Goal: Task Accomplishment & Management: Complete application form

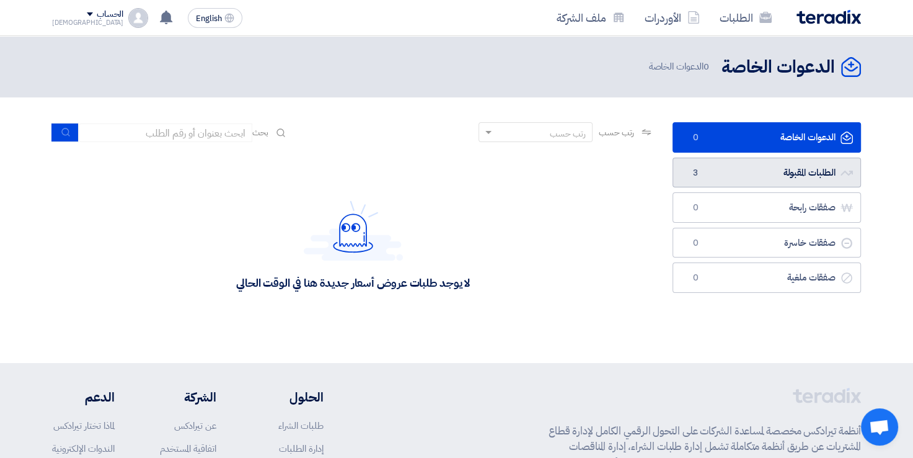
click at [735, 169] on link "الطلبات المقبولة الطلبات المقبولة 3" at bounding box center [767, 173] width 189 height 30
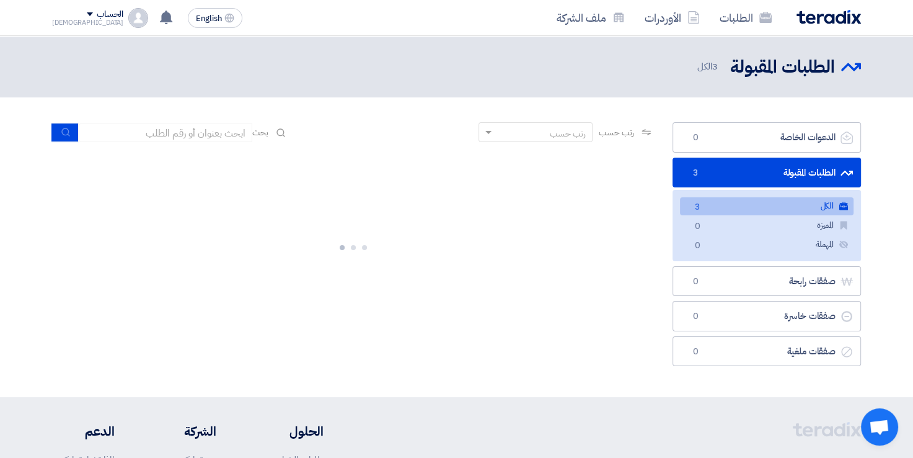
click at [735, 169] on link "الطلبات المقبولة الطلبات المقبولة 3" at bounding box center [767, 173] width 189 height 30
click at [752, 207] on link "الكل الكل 3" at bounding box center [767, 206] width 174 height 18
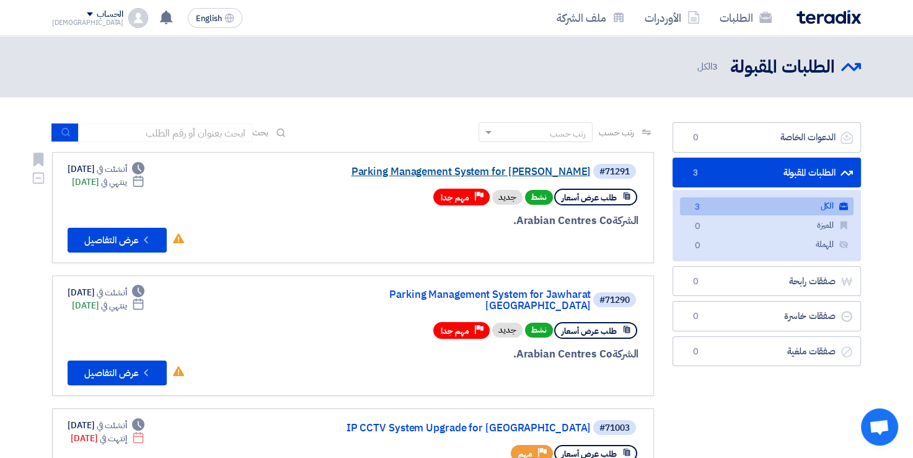
click at [350, 174] on link "Parking Management System for Jawharat Jeddah" at bounding box center [467, 171] width 248 height 11
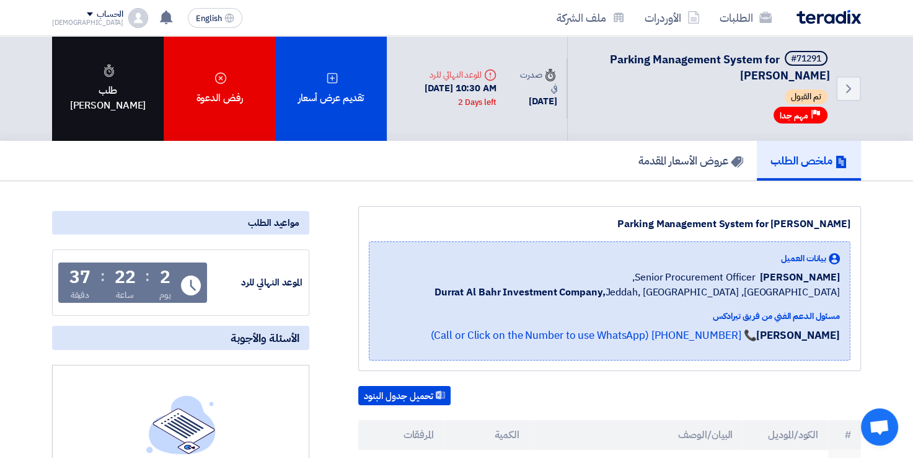
click at [84, 104] on div "طلب [PERSON_NAME]" at bounding box center [108, 88] width 112 height 105
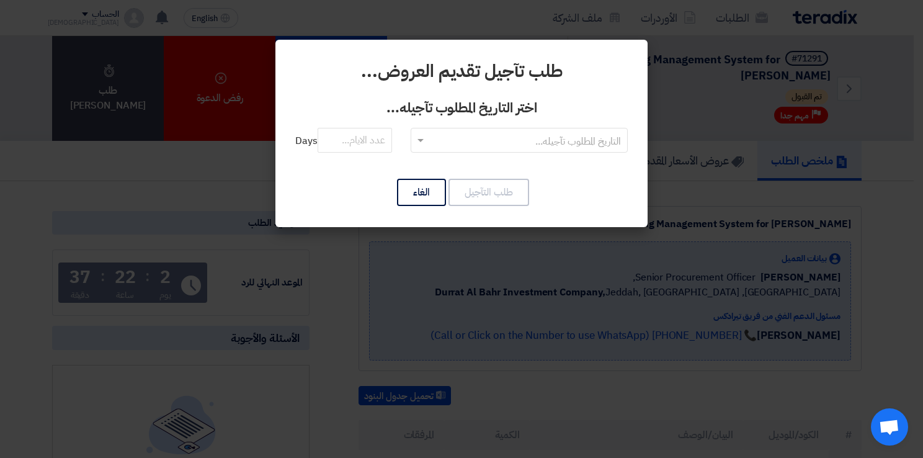
click at [420, 146] on span at bounding box center [419, 140] width 16 height 15
click at [481, 167] on span "RFQDeadline: Wed Sep 10 2025" at bounding box center [520, 165] width 94 height 15
click at [365, 142] on input "number" at bounding box center [355, 140] width 74 height 25
click at [474, 139] on input "text" at bounding box center [526, 141] width 192 height 20
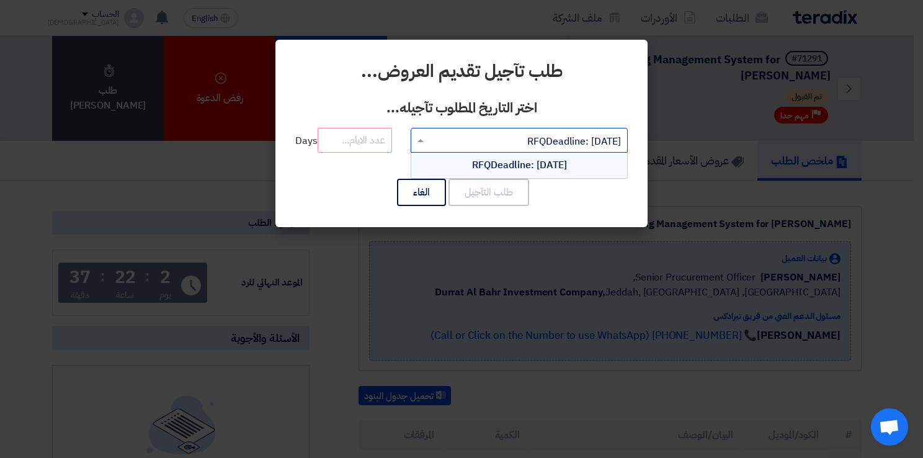
click at [474, 139] on input "text" at bounding box center [526, 141] width 192 height 20
click at [486, 165] on span "RFQDeadline: Wed Sep 10 2025" at bounding box center [519, 165] width 95 height 15
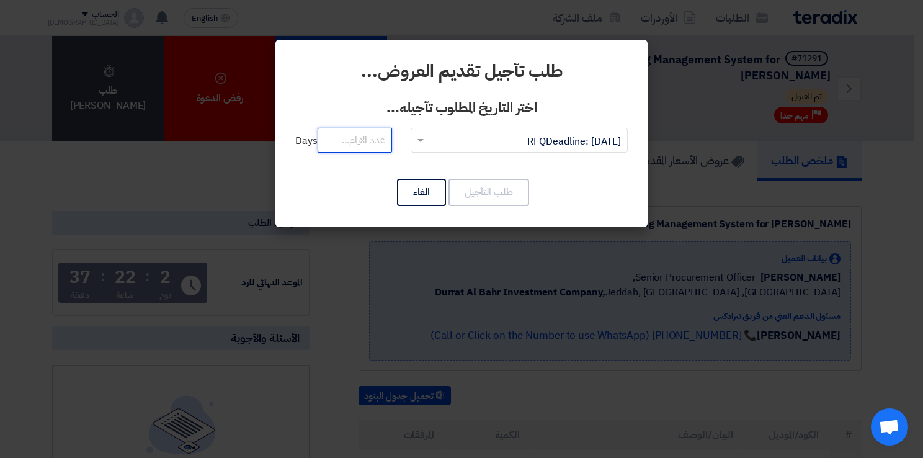
click at [352, 143] on input "number" at bounding box center [355, 140] width 74 height 25
type input "1"
type input "2"
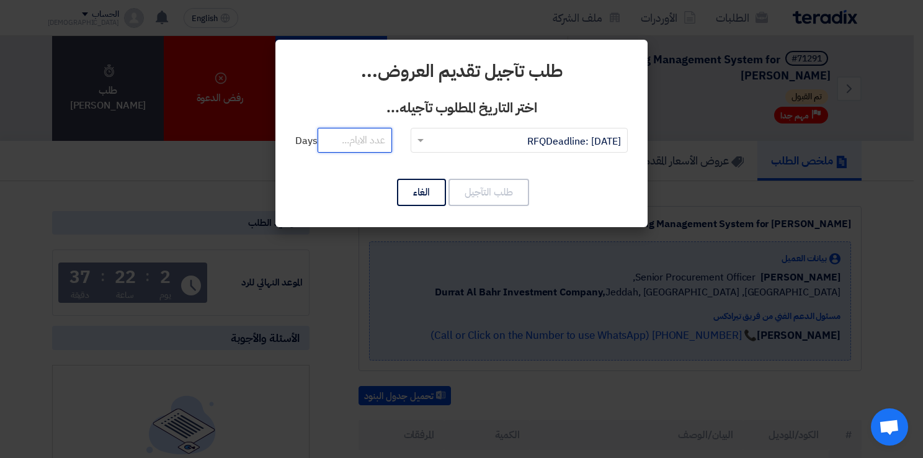
type input "2"
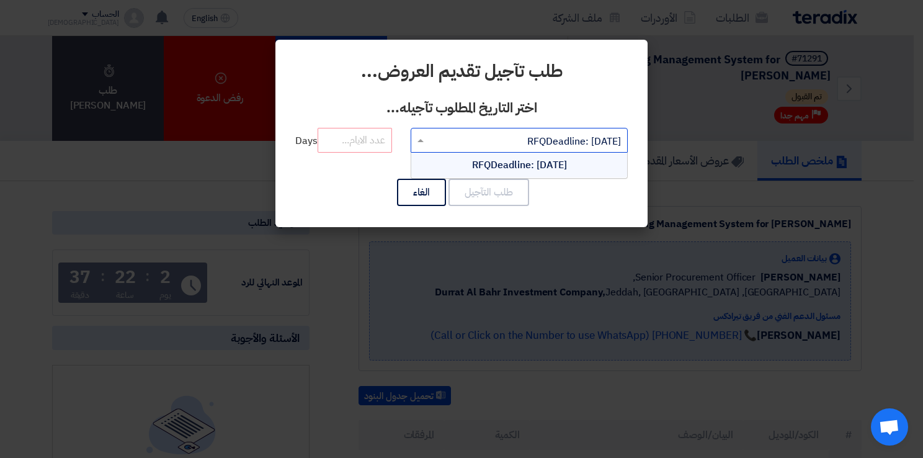
click at [455, 143] on input "text" at bounding box center [526, 141] width 192 height 20
click at [480, 162] on span "RFQDeadline: Wed Sep 10 2025" at bounding box center [519, 165] width 95 height 15
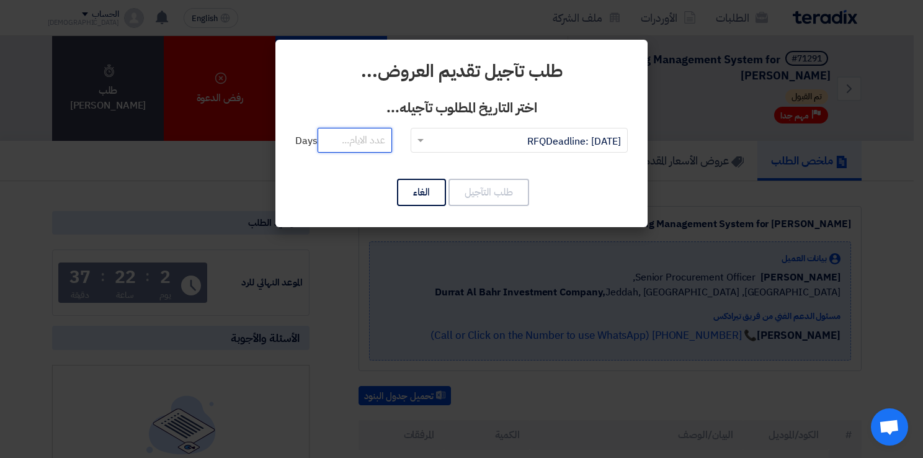
click at [352, 140] on input "number" at bounding box center [355, 140] width 74 height 25
click at [355, 140] on input "10" at bounding box center [355, 140] width 74 height 25
type input "1"
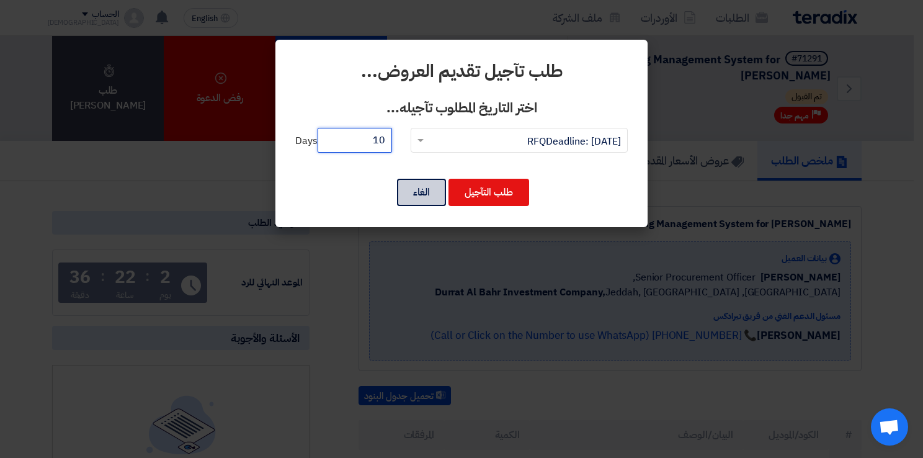
type input "10"
click at [430, 192] on button "الغاء" at bounding box center [421, 192] width 49 height 27
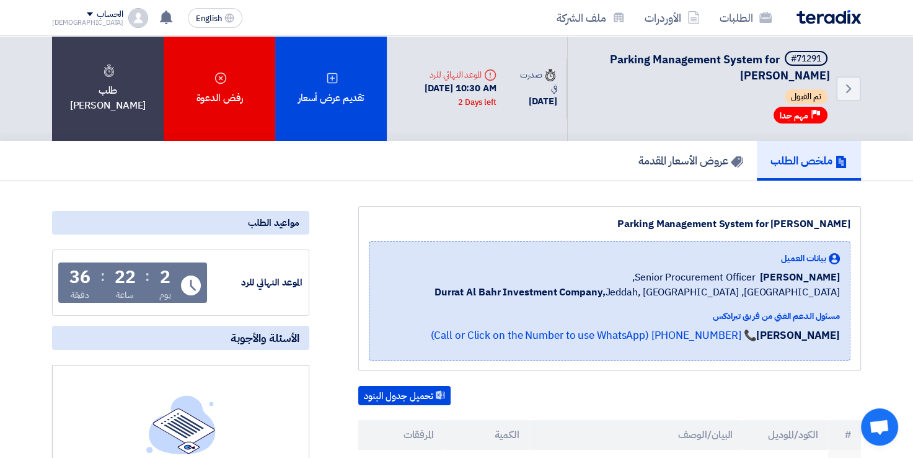
click at [639, 220] on div "Parking Management System for Jawharat Jeddah" at bounding box center [610, 223] width 482 height 15
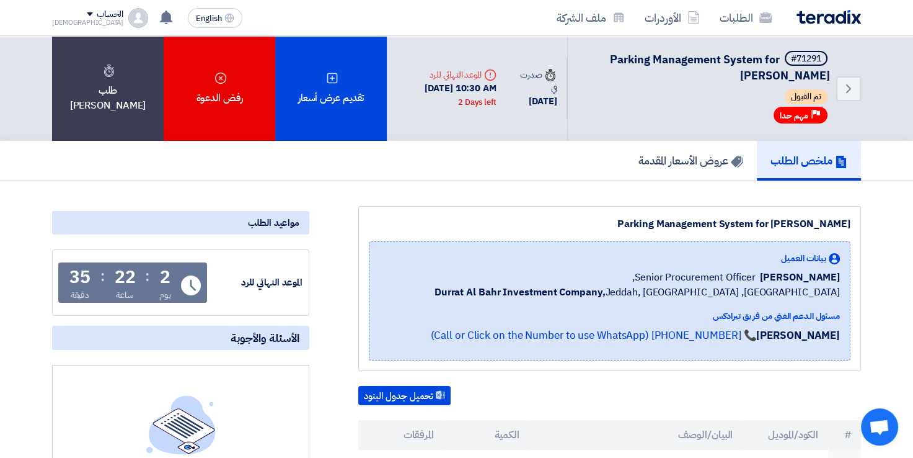
click at [659, 61] on span "Parking Management System for Jawharat Jeddah" at bounding box center [720, 67] width 220 height 33
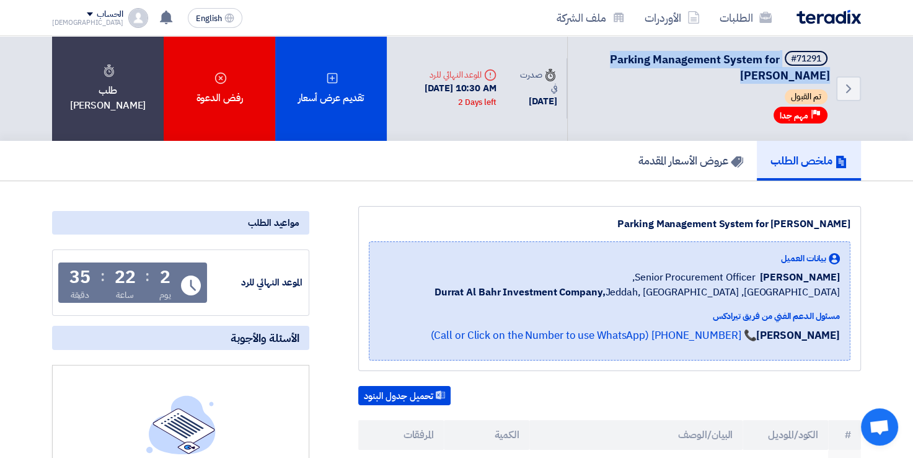
click at [659, 61] on span "Parking Management System for Jawharat Jeddah" at bounding box center [720, 67] width 220 height 33
copy div "Parking Management System for Jawharat Jeddah"
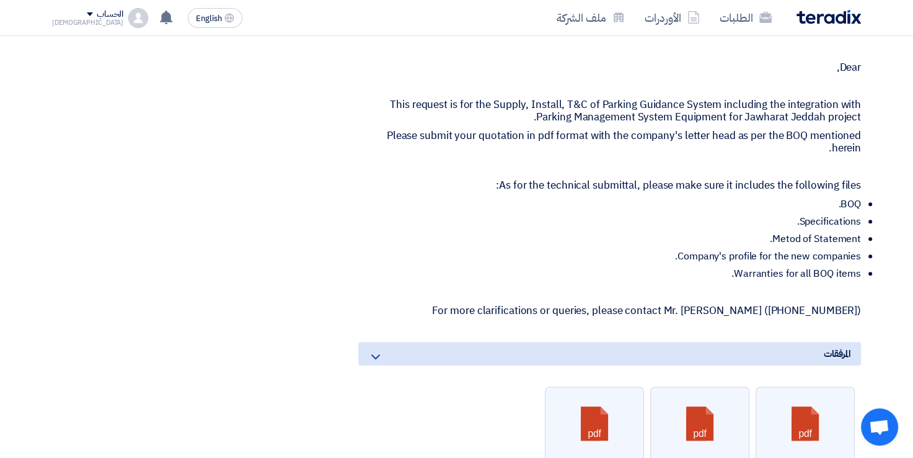
scroll to position [558, 0]
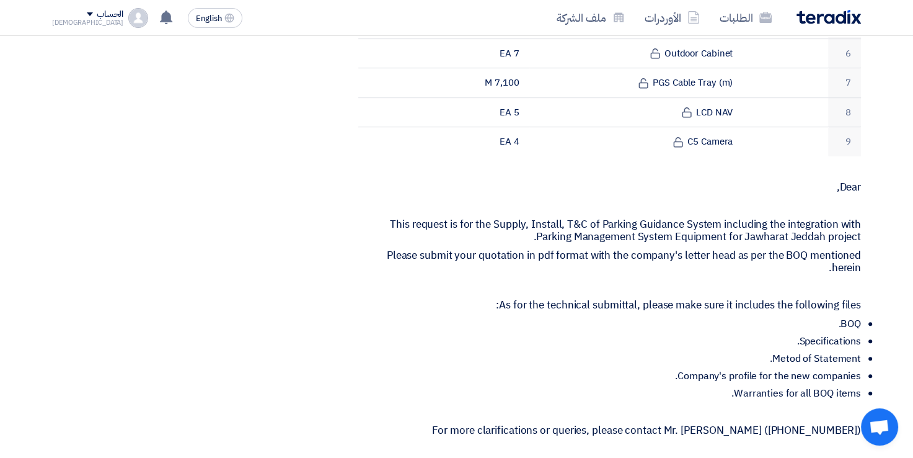
click at [163, 214] on div "مواعيد الطلب الموعد النهائي للرد Time Remaining 2 يوم : 22 ساعة : 34 دقيقة الأس…" at bounding box center [181, 221] width 276 height 1147
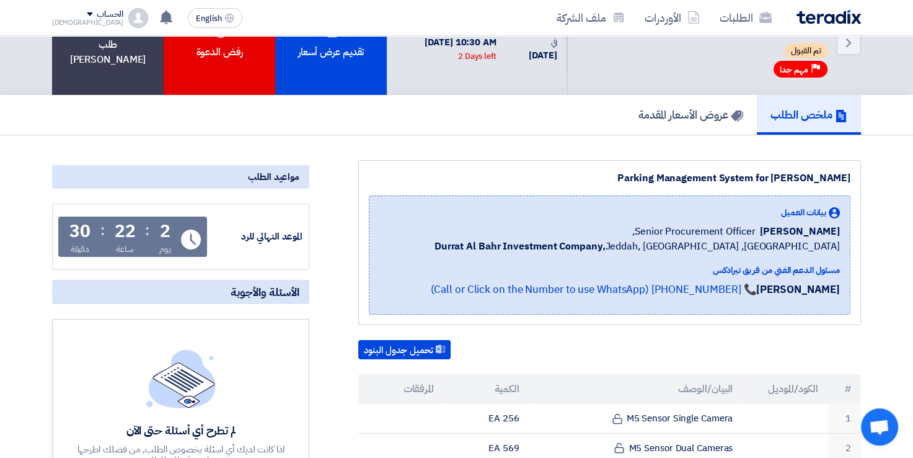
scroll to position [0, 0]
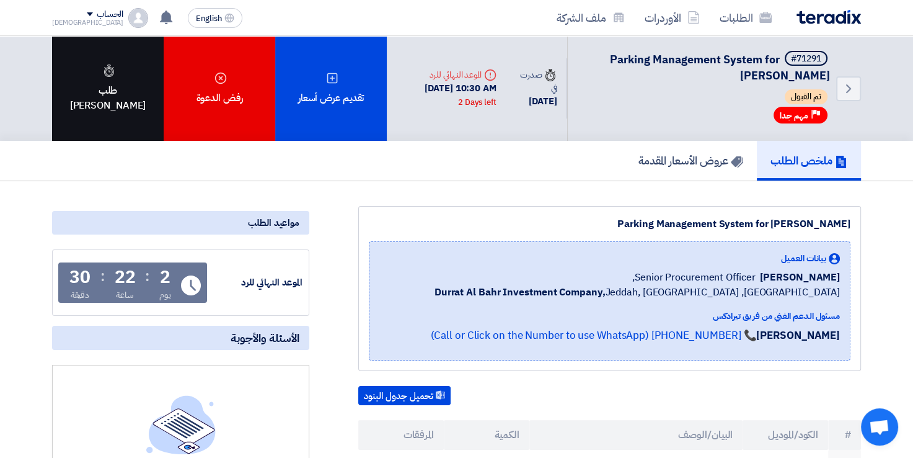
click at [111, 87] on div "طلب [PERSON_NAME]" at bounding box center [108, 88] width 112 height 105
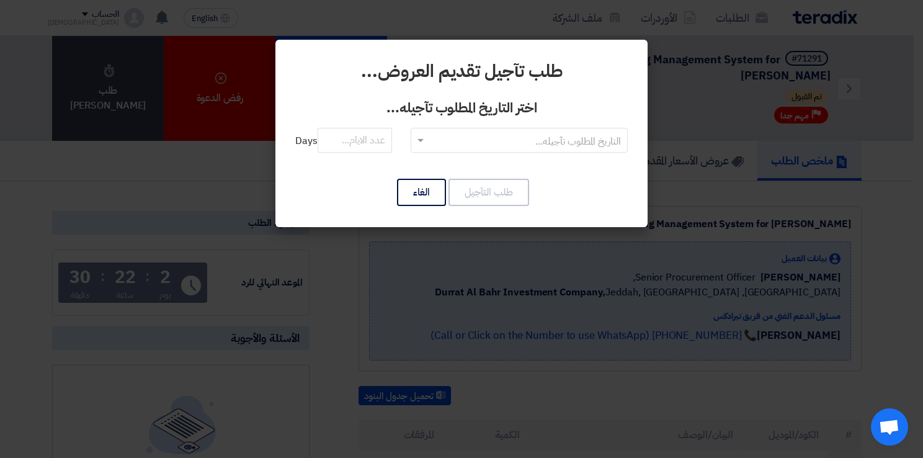
click at [416, 135] on span at bounding box center [419, 140] width 16 height 15
click at [476, 164] on span "RFQDeadline: Wed Sep 10 2025" at bounding box center [520, 165] width 94 height 15
click at [353, 145] on input "number" at bounding box center [355, 140] width 74 height 25
click at [352, 145] on input "number" at bounding box center [355, 140] width 74 height 25
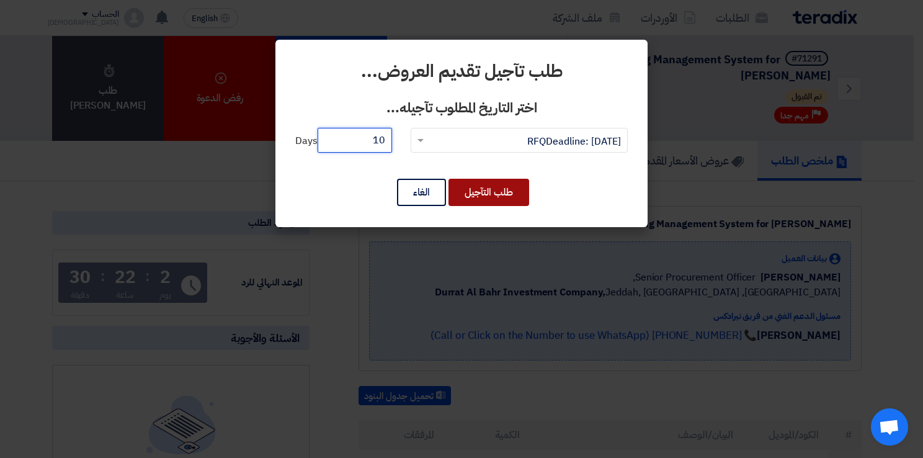
type input "10"
click at [485, 195] on button "طلب التآجيل" at bounding box center [488, 192] width 81 height 27
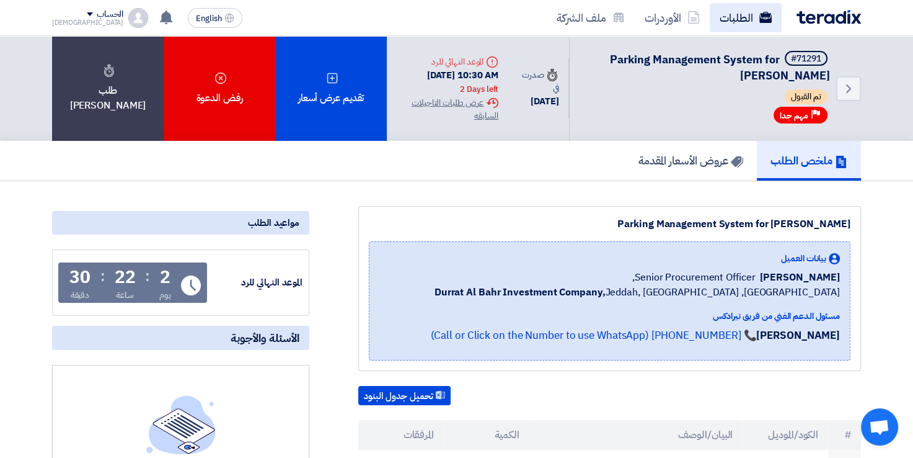
click at [727, 22] on link "الطلبات" at bounding box center [746, 17] width 72 height 29
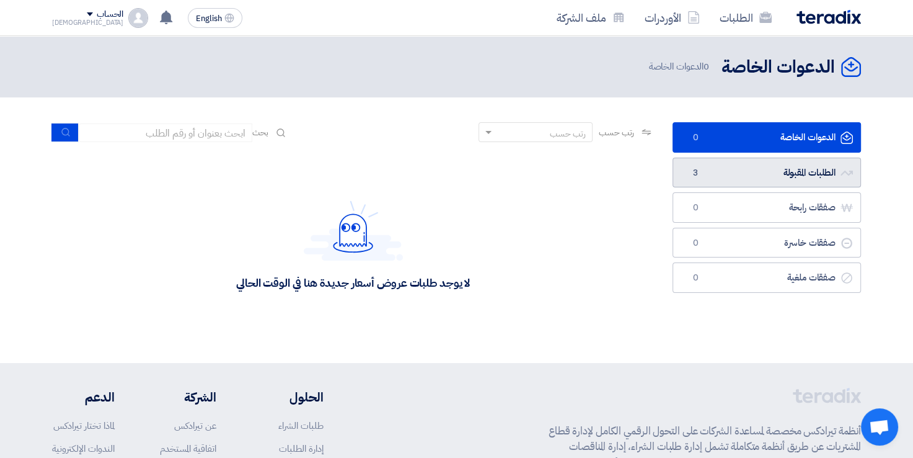
click at [801, 181] on link "الطلبات المقبولة الطلبات المقبولة 3" at bounding box center [767, 173] width 189 height 30
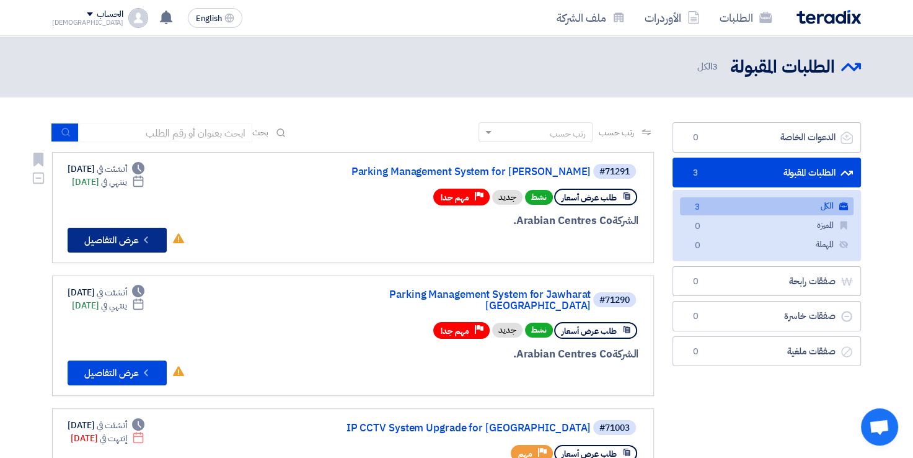
click at [144, 241] on icon "Check details" at bounding box center [146, 240] width 12 height 12
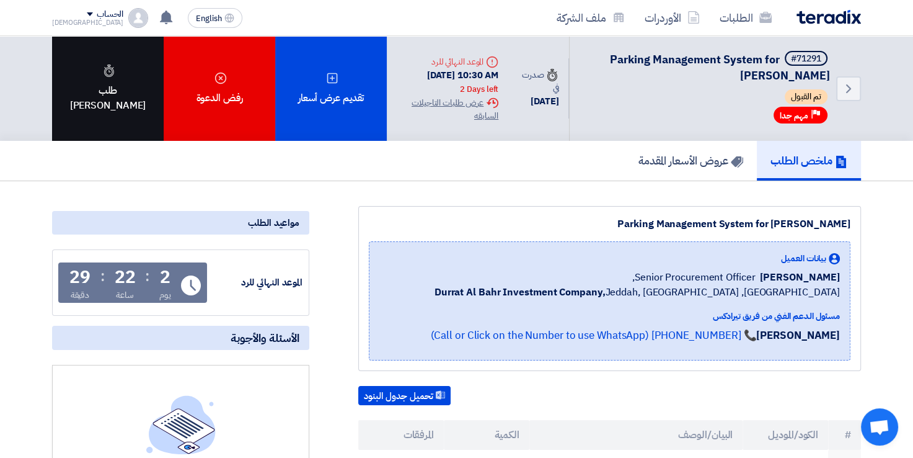
click at [105, 117] on div "طلب [PERSON_NAME]" at bounding box center [108, 88] width 112 height 105
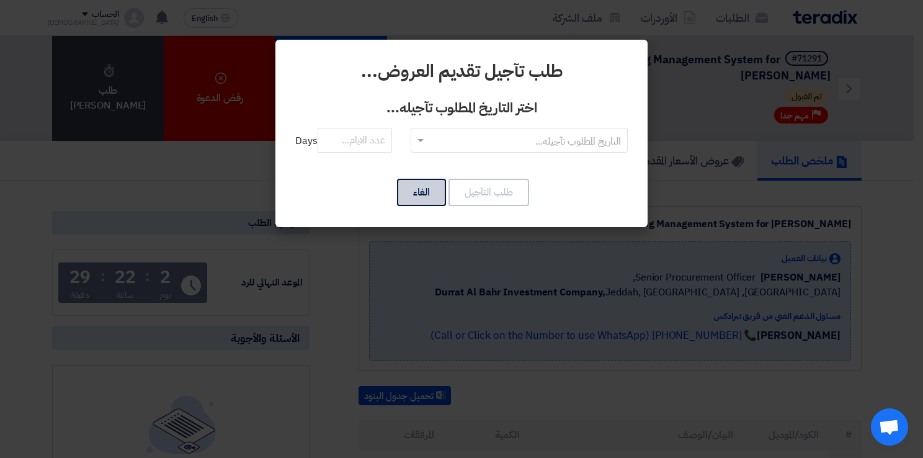
click at [422, 195] on button "الغاء" at bounding box center [421, 192] width 49 height 27
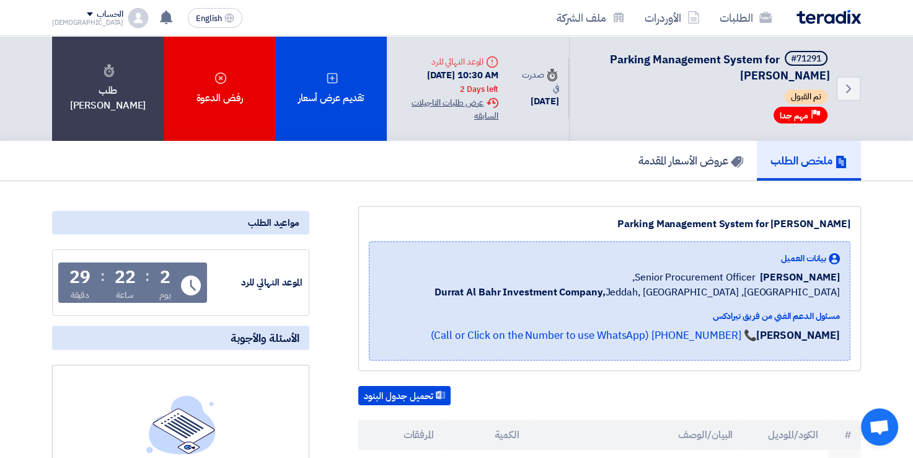
click at [456, 107] on div "Extension History عرض طلبات التاجيلات السابقه" at bounding box center [448, 109] width 102 height 26
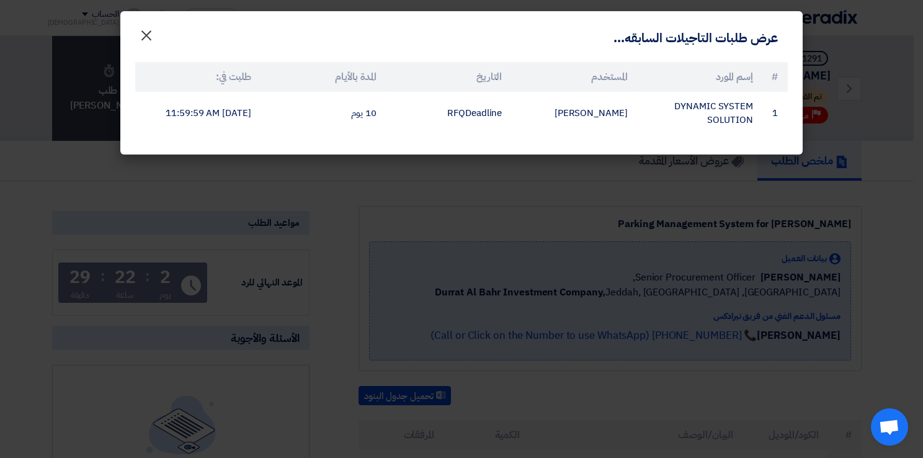
click at [143, 35] on span "×" at bounding box center [146, 34] width 15 height 37
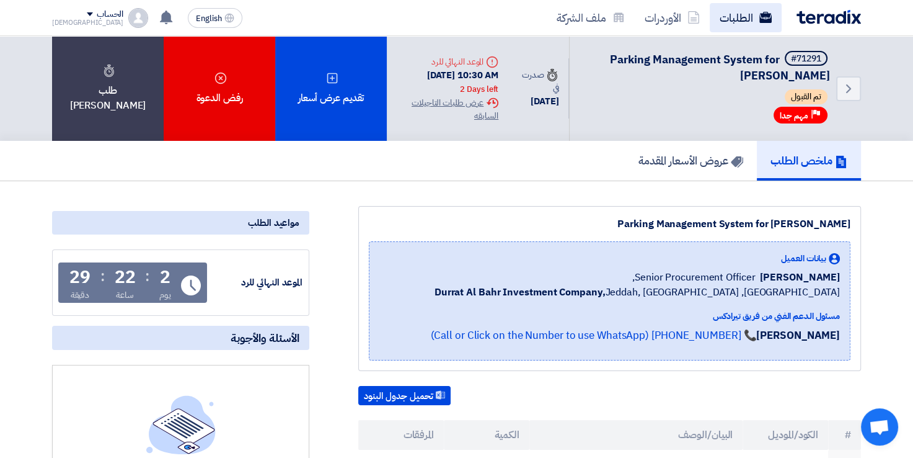
click at [743, 16] on link "الطلبات" at bounding box center [746, 17] width 72 height 29
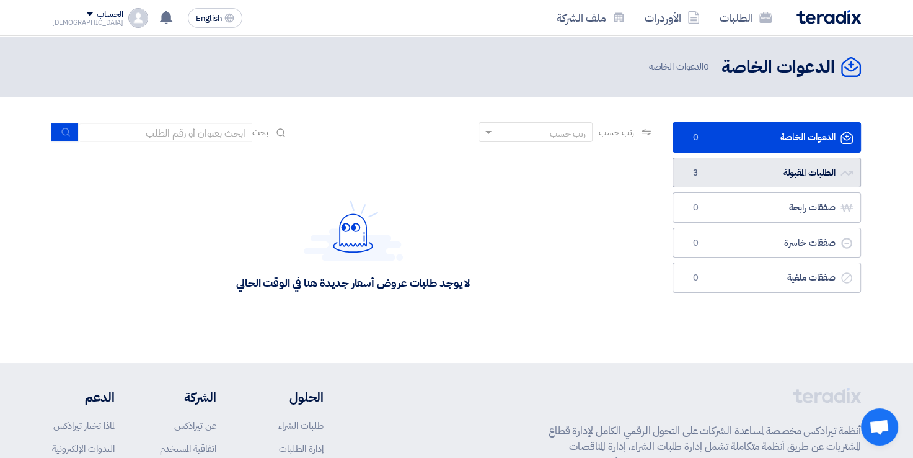
click at [743, 177] on link "الطلبات المقبولة الطلبات المقبولة 3" at bounding box center [767, 173] width 189 height 30
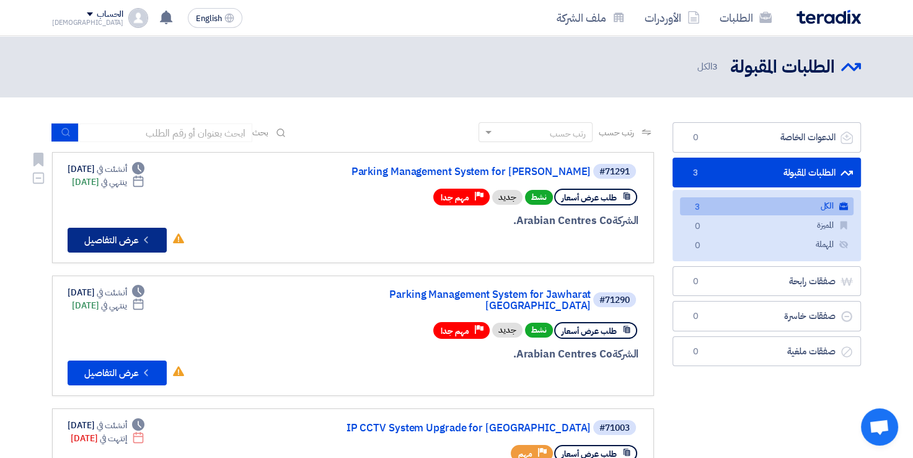
click at [144, 241] on icon "Check details" at bounding box center [146, 240] width 12 height 12
click at [149, 238] on icon "Check details" at bounding box center [146, 240] width 12 height 12
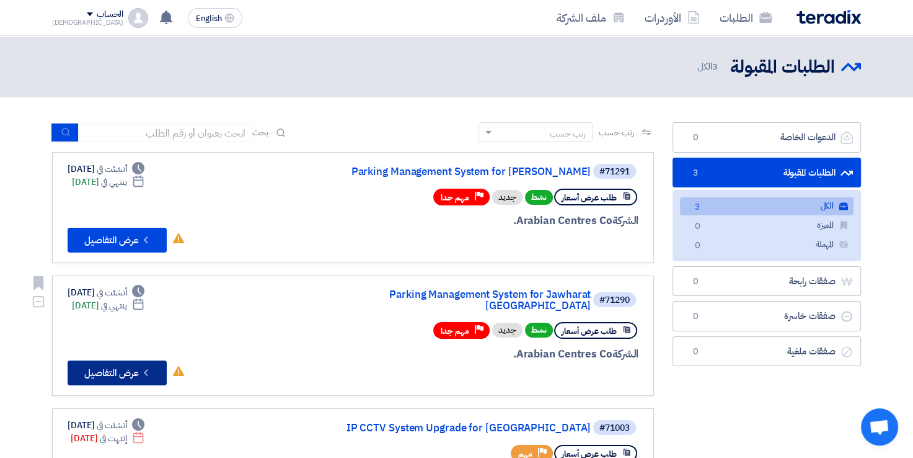
click at [145, 369] on use at bounding box center [146, 372] width 4 height 7
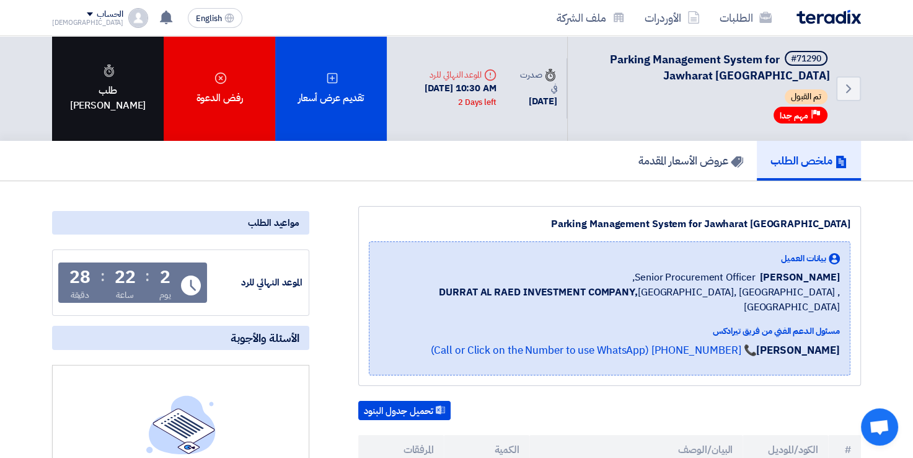
click at [114, 105] on div "طلب [PERSON_NAME]" at bounding box center [108, 88] width 112 height 105
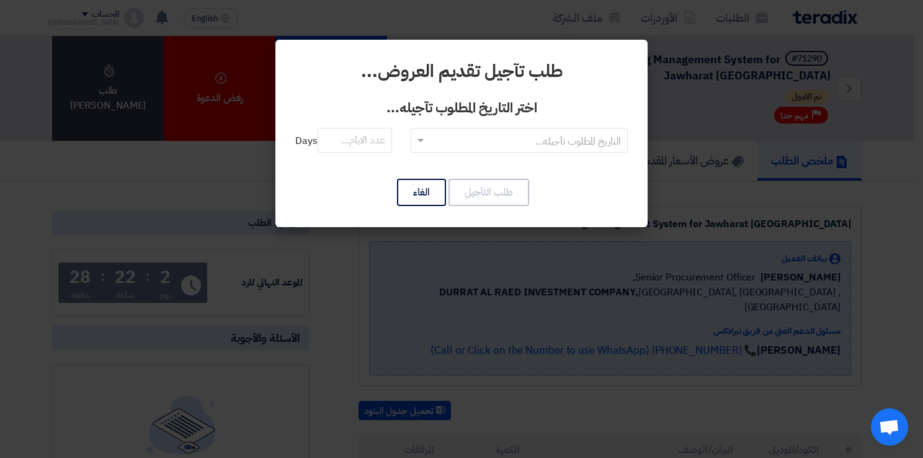
click at [526, 130] on div at bounding box center [519, 140] width 216 height 20
click at [538, 162] on span "RFQDeadline: Wed Sep 10 2025" at bounding box center [520, 165] width 94 height 15
click at [350, 135] on input "number" at bounding box center [355, 140] width 74 height 25
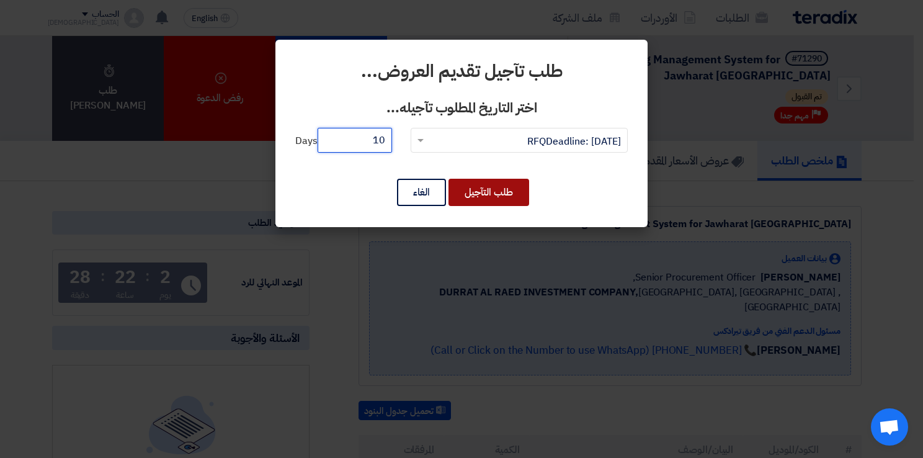
type input "10"
click at [484, 197] on button "طلب التآجيل" at bounding box center [488, 192] width 81 height 27
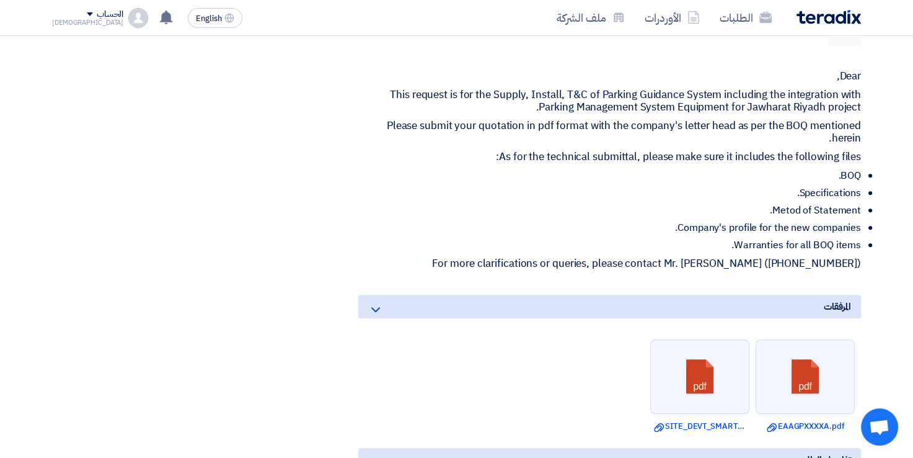
scroll to position [744, 0]
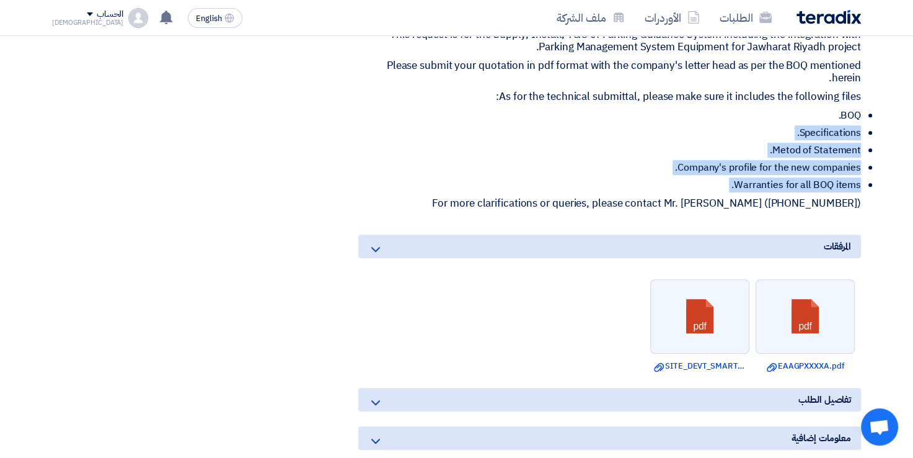
drag, startPoint x: 866, startPoint y: 183, endPoint x: 688, endPoint y: 93, distance: 199.4
click at [688, 93] on div "Parking Management System for Jawharat [GEOGRAPHIC_DATA] بيانات العميل [PERSON_…" at bounding box center [595, 15] width 552 height 1106
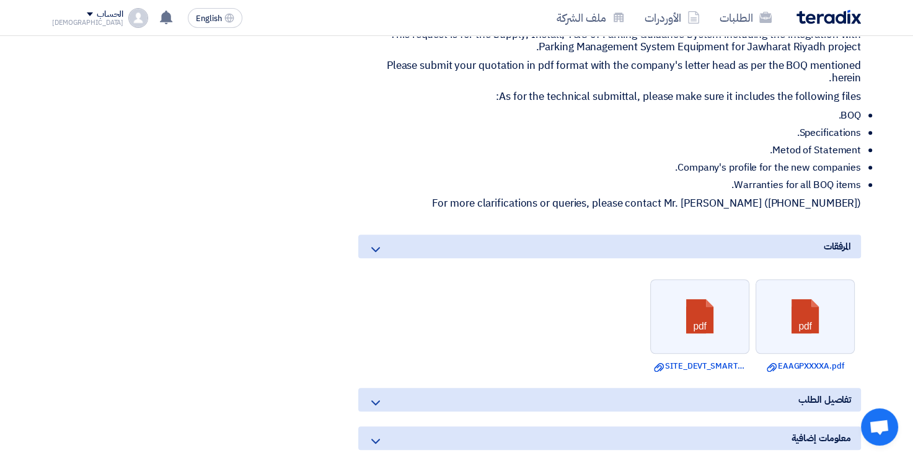
drag, startPoint x: 688, startPoint y: 93, endPoint x: 695, endPoint y: 187, distance: 94.5
click at [695, 197] on p "For more clarifications or queries, please contact Mr. [PERSON_NAME] ([PHONE_NU…" at bounding box center [609, 203] width 503 height 12
click at [721, 197] on p "For more clarifications or queries, please contact Mr. [PERSON_NAME] ([PHONE_NU…" at bounding box center [609, 203] width 503 height 12
click at [722, 197] on p "For more clarifications or queries, please contact Mr. [PERSON_NAME] ([PHONE_NU…" at bounding box center [609, 203] width 503 height 12
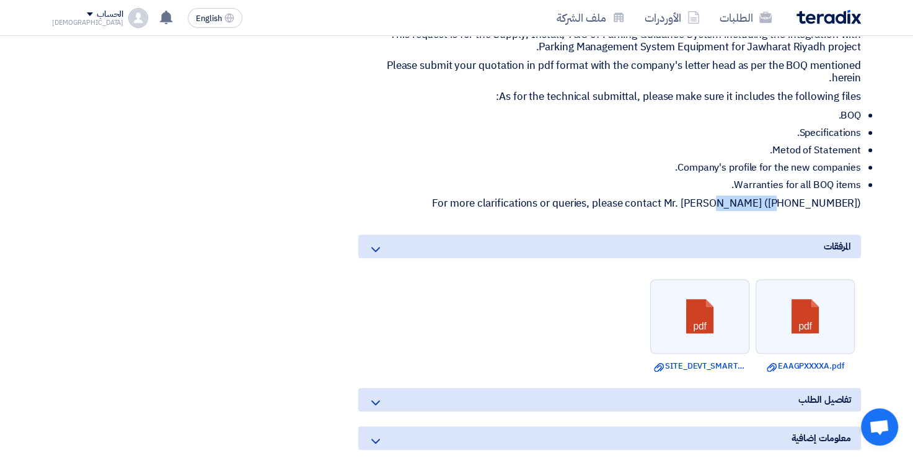
click at [722, 197] on p "For more clarifications or queries, please contact Mr. [PERSON_NAME] ([PHONE_NU…" at bounding box center [609, 203] width 503 height 12
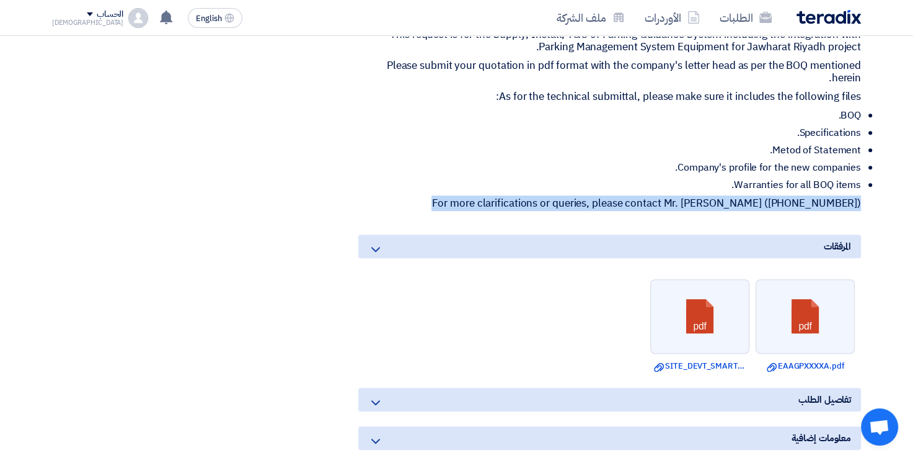
click at [722, 197] on p "For more clarifications or queries, please contact Mr. [PERSON_NAME] ([PHONE_NU…" at bounding box center [609, 203] width 503 height 12
drag, startPoint x: 722, startPoint y: 185, endPoint x: 707, endPoint y: 185, distance: 14.9
click at [707, 197] on p "For more clarifications or queries, please contact Mr. [PERSON_NAME] ([PHONE_NU…" at bounding box center [609, 203] width 503 height 12
click at [862, 188] on div "Parking Management System for Jawharat [GEOGRAPHIC_DATA] بيانات العميل [PERSON_…" at bounding box center [595, 15] width 552 height 1106
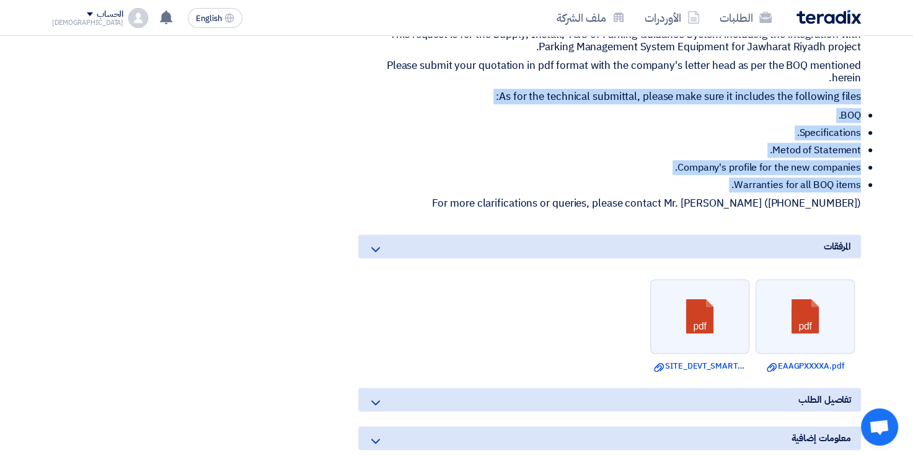
drag, startPoint x: 866, startPoint y: 184, endPoint x: 747, endPoint y: 61, distance: 170.6
click at [748, 61] on div "Parking Management System for Jawharat [GEOGRAPHIC_DATA] بيانات العميل [PERSON_…" at bounding box center [595, 15] width 552 height 1106
drag, startPoint x: 747, startPoint y: 61, endPoint x: 712, endPoint y: 112, distance: 61.1
click at [712, 127] on li "Specifications." at bounding box center [614, 133] width 493 height 12
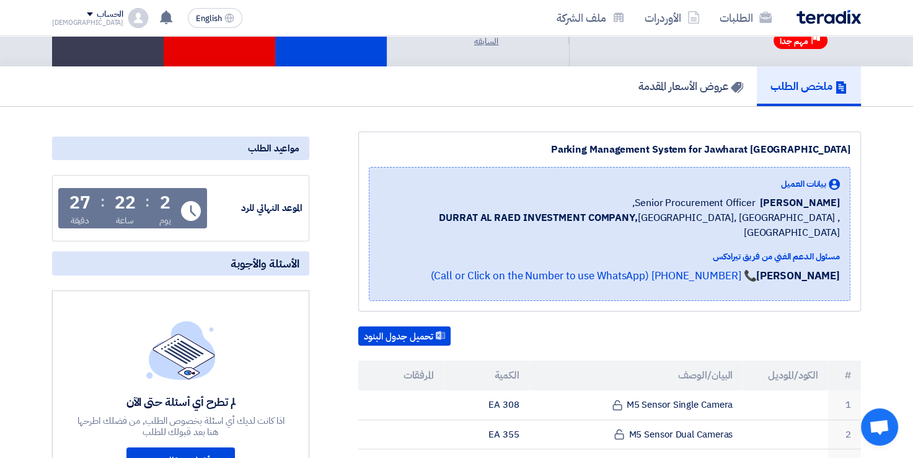
scroll to position [0, 0]
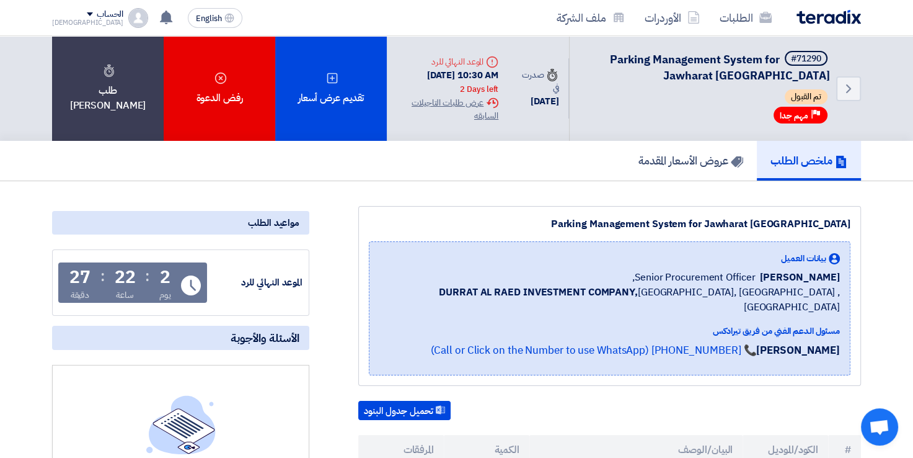
click at [548, 290] on b "DURRAT AL RAED INVESTMENT COMPANY," at bounding box center [538, 292] width 199 height 15
click at [548, 289] on b "DURRAT AL RAED INVESTMENT COMPANY," at bounding box center [538, 292] width 199 height 15
click at [548, 288] on b "DURRAT AL RAED INVESTMENT COMPANY," at bounding box center [538, 292] width 199 height 15
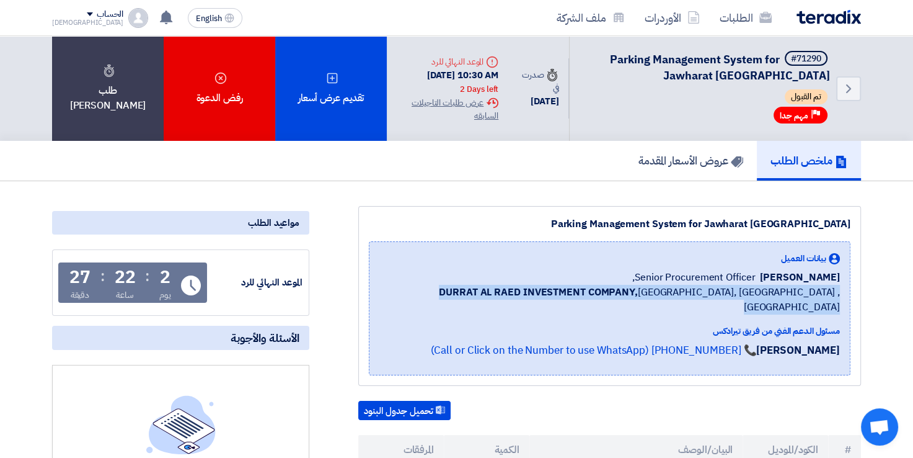
click at [548, 287] on b "DURRAT AL RAED INVESTMENT COMPANY," at bounding box center [538, 292] width 199 height 15
click at [548, 285] on b "DURRAT AL RAED INVESTMENT COMPANY," at bounding box center [538, 292] width 199 height 15
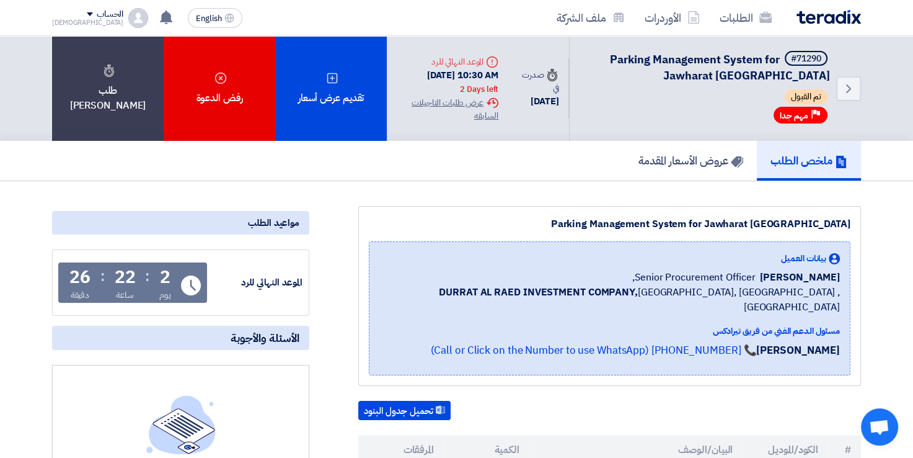
click at [531, 300] on div "بيانات العميل [PERSON_NAME] Senior Procurement Officer, DURRAT AL RAED INVESTME…" at bounding box center [610, 308] width 461 height 113
click at [633, 218] on div "Parking Management System for Jawharat [GEOGRAPHIC_DATA]" at bounding box center [610, 223] width 482 height 15
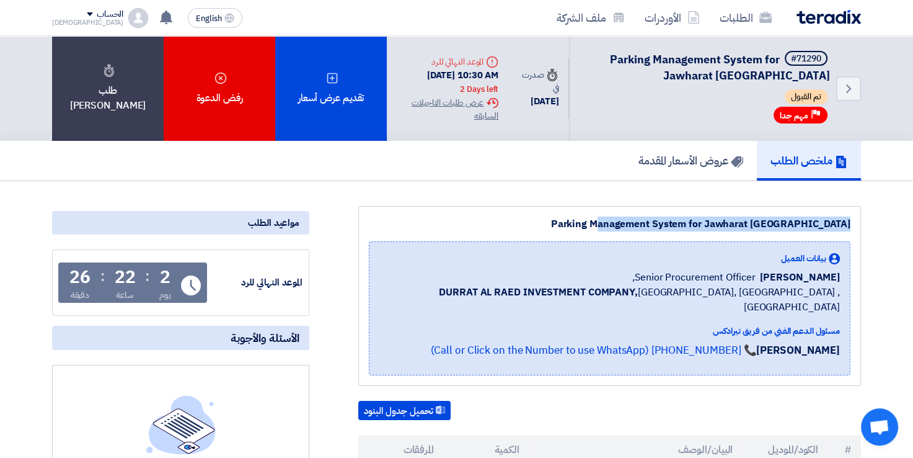
click at [633, 218] on div "Parking Management System for Jawharat [GEOGRAPHIC_DATA]" at bounding box center [610, 223] width 482 height 15
click at [634, 218] on div "Parking Management System for Jawharat [GEOGRAPHIC_DATA]" at bounding box center [610, 223] width 482 height 15
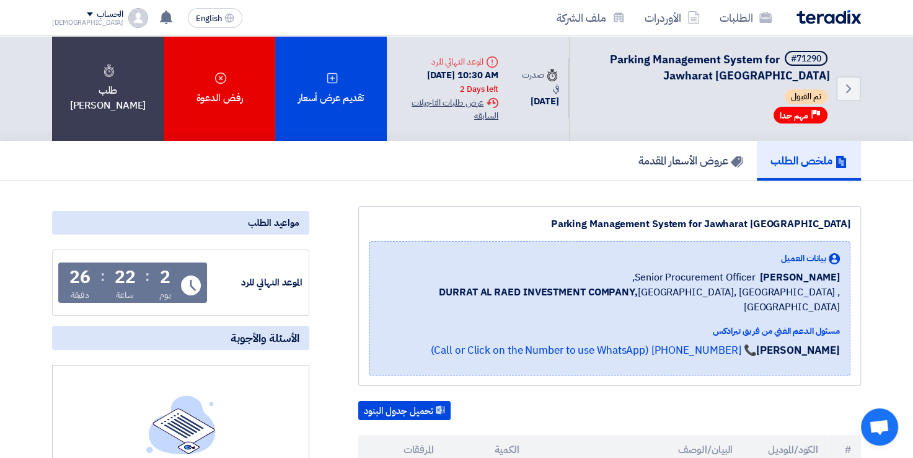
click at [499, 108] on icon "Extension History" at bounding box center [492, 103] width 12 height 12
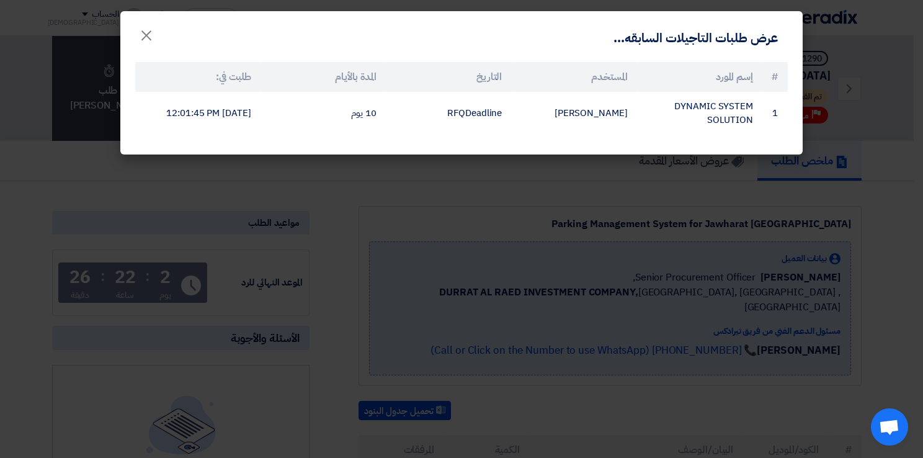
click at [448, 167] on modal-container "عرض طلبات التاجيلات السابقه... × # إسم المورد المستخدم التاريخ المدة بالأيام طل…" at bounding box center [461, 229] width 923 height 458
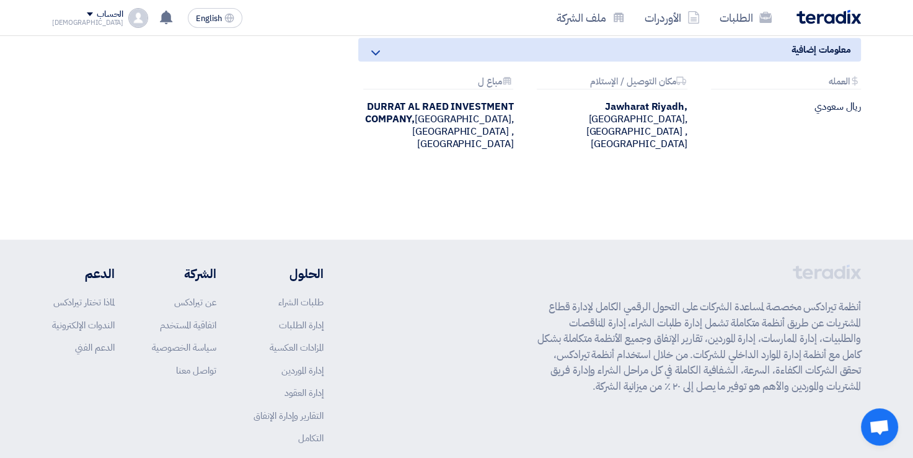
scroll to position [1168, 0]
